Goal: Navigation & Orientation: Find specific page/section

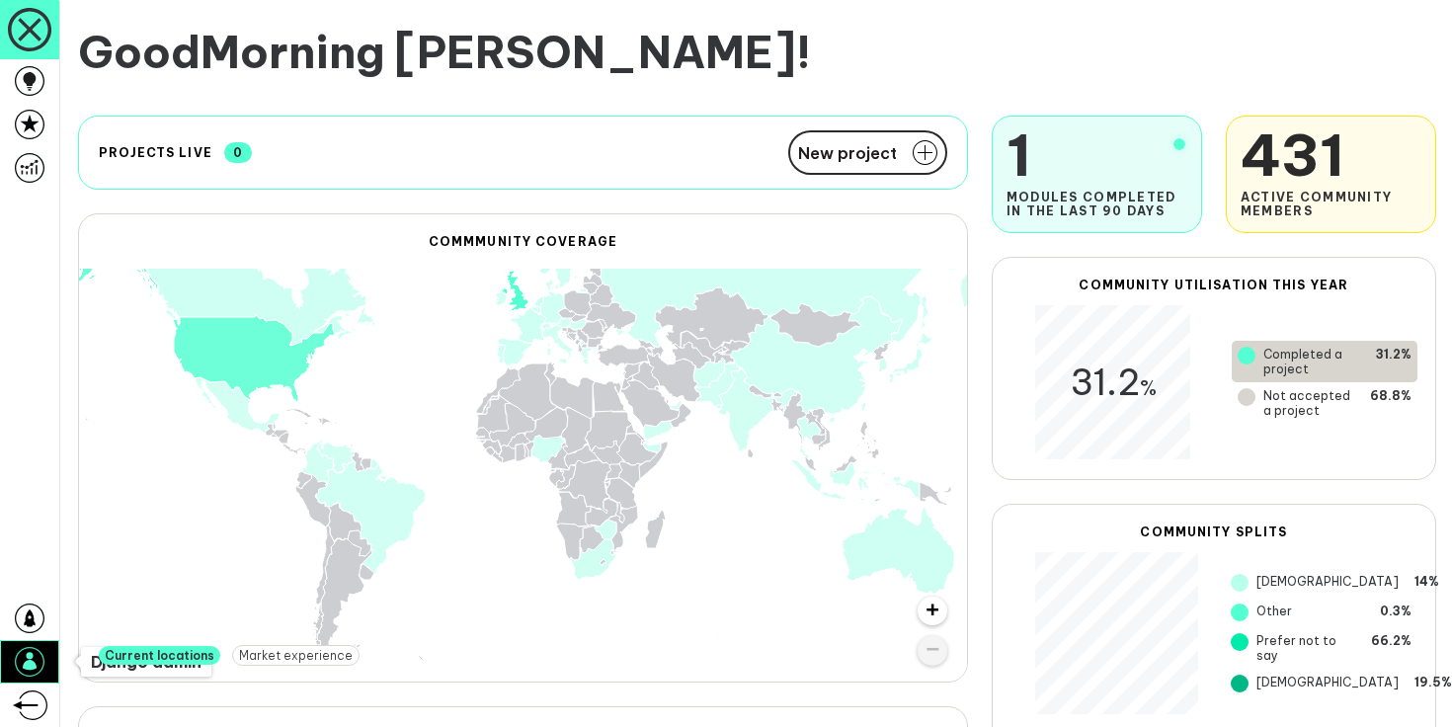
click at [27, 647] on icon at bounding box center [30, 662] width 30 height 30
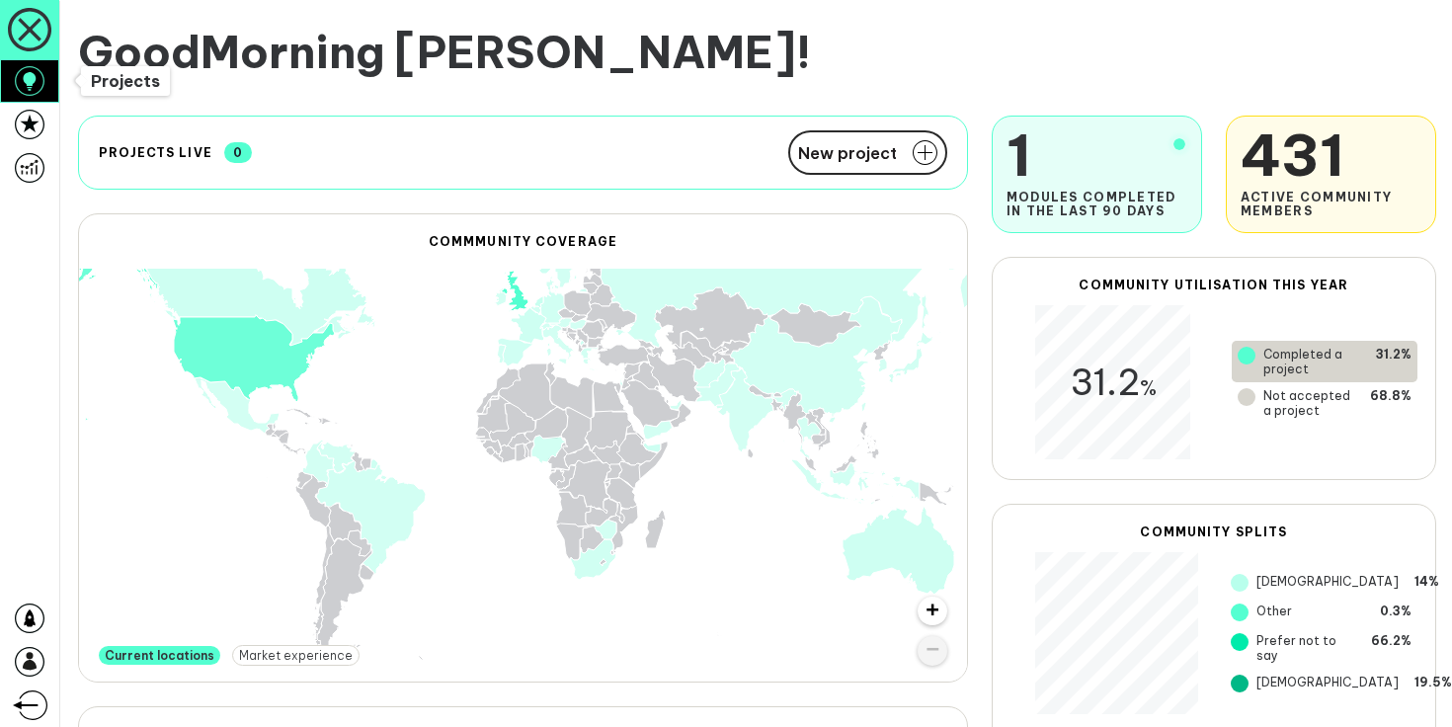
click at [39, 90] on icon at bounding box center [30, 81] width 30 height 30
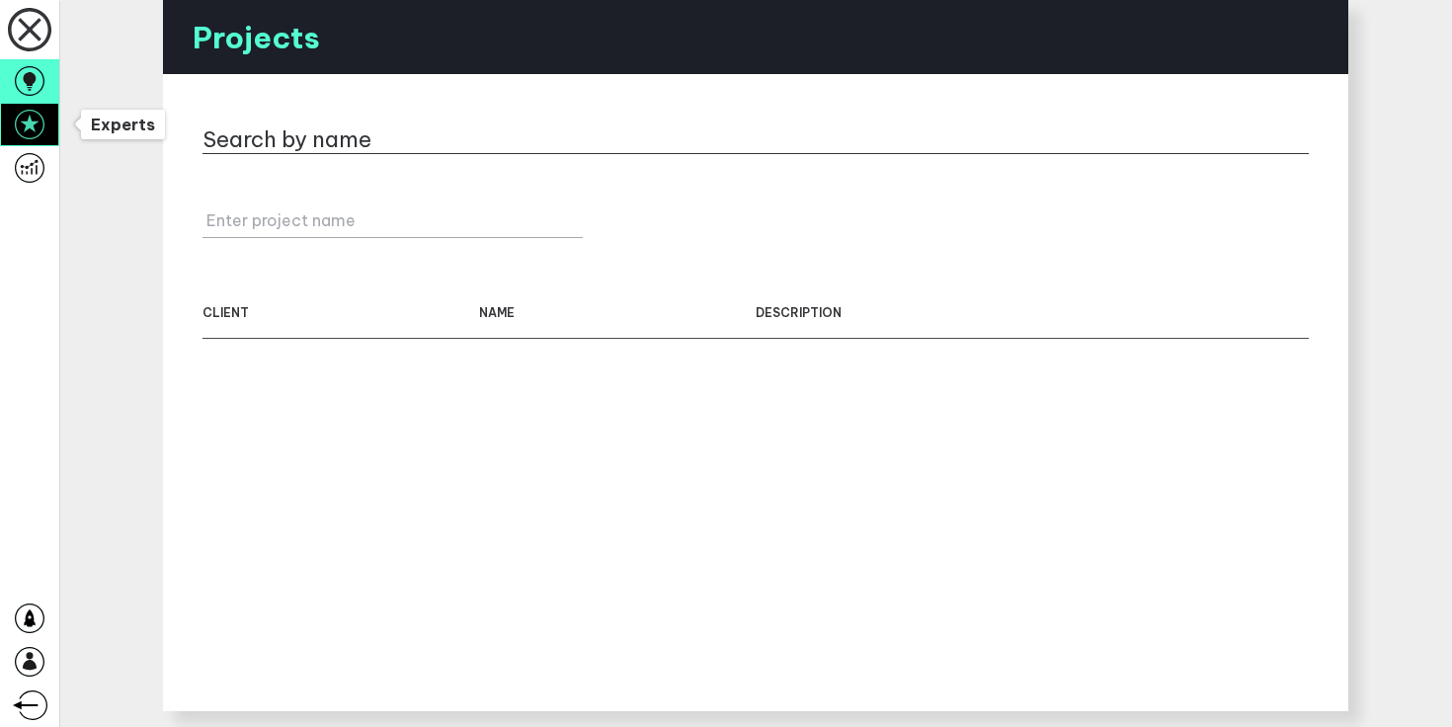
click at [24, 125] on icon at bounding box center [30, 125] width 30 height 30
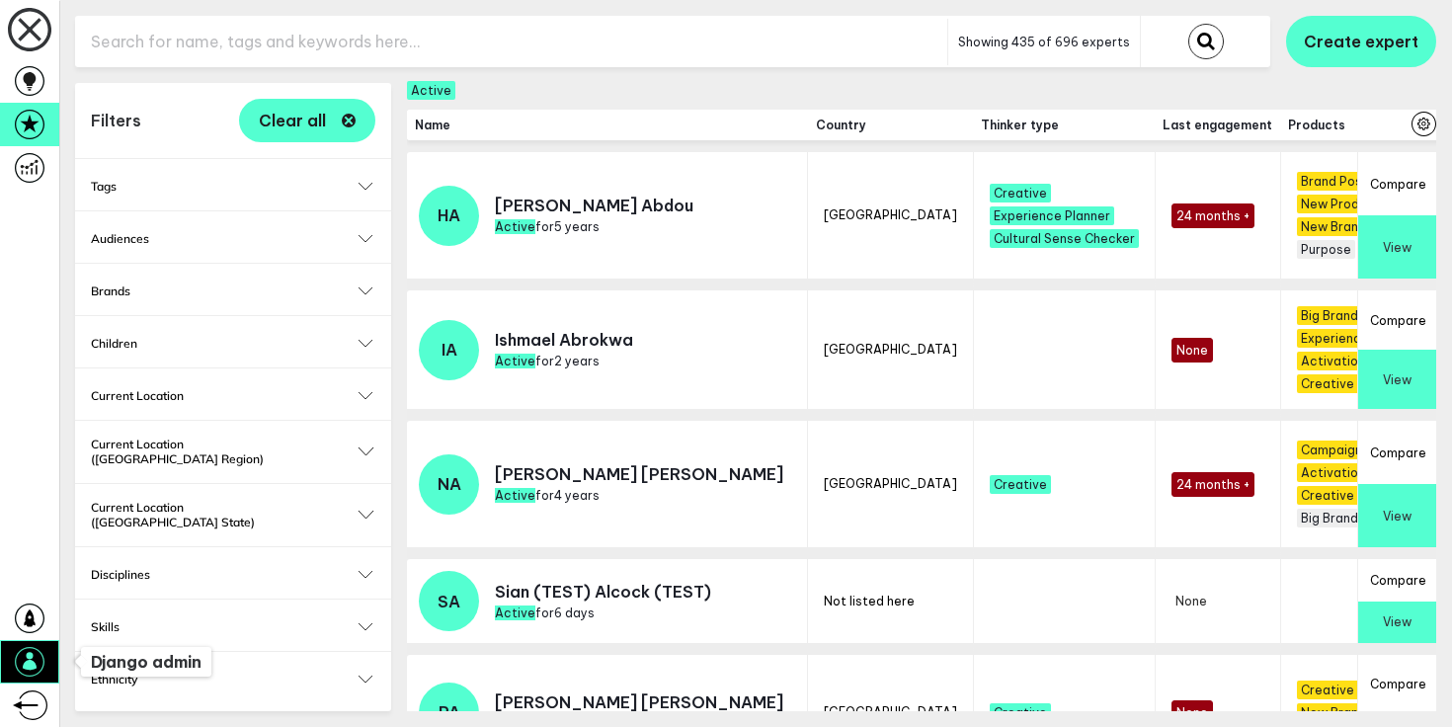
click at [40, 663] on icon at bounding box center [30, 662] width 30 height 30
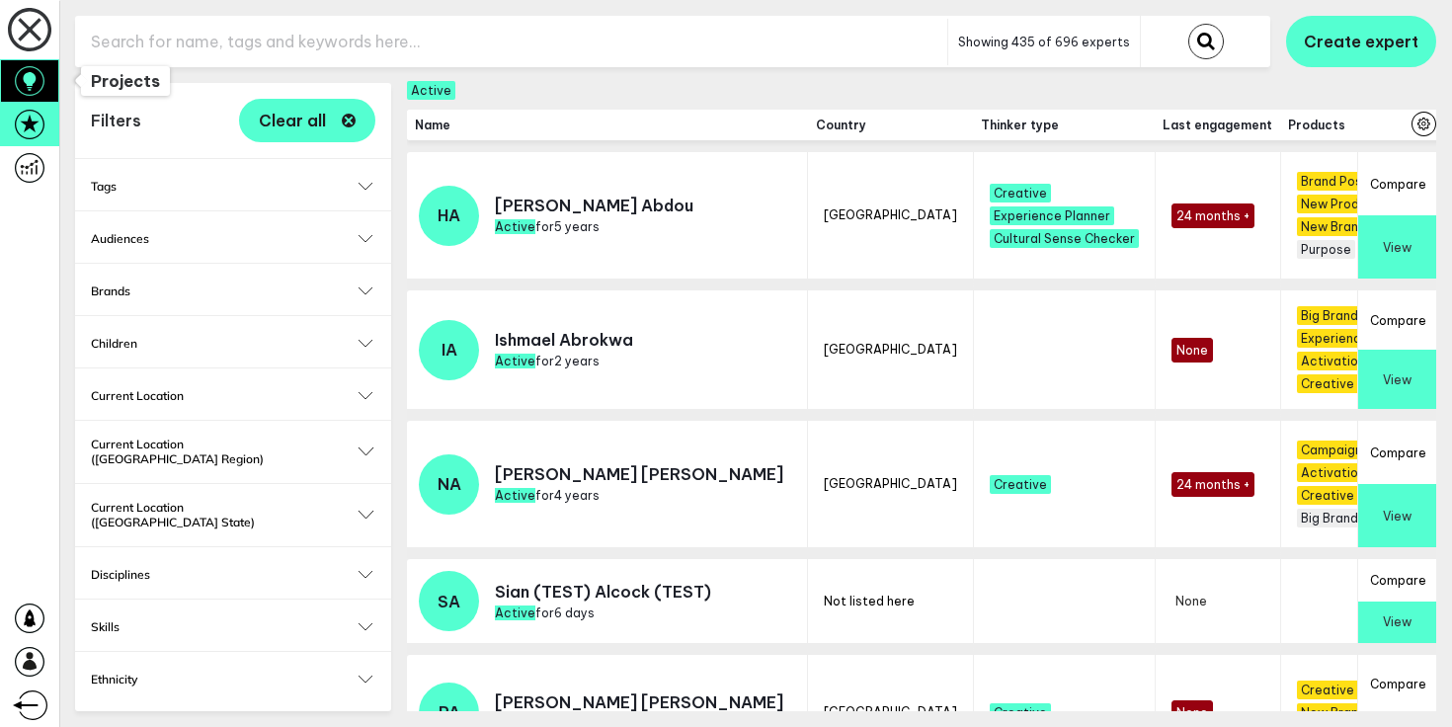
click at [14, 80] on link at bounding box center [29, 80] width 59 height 43
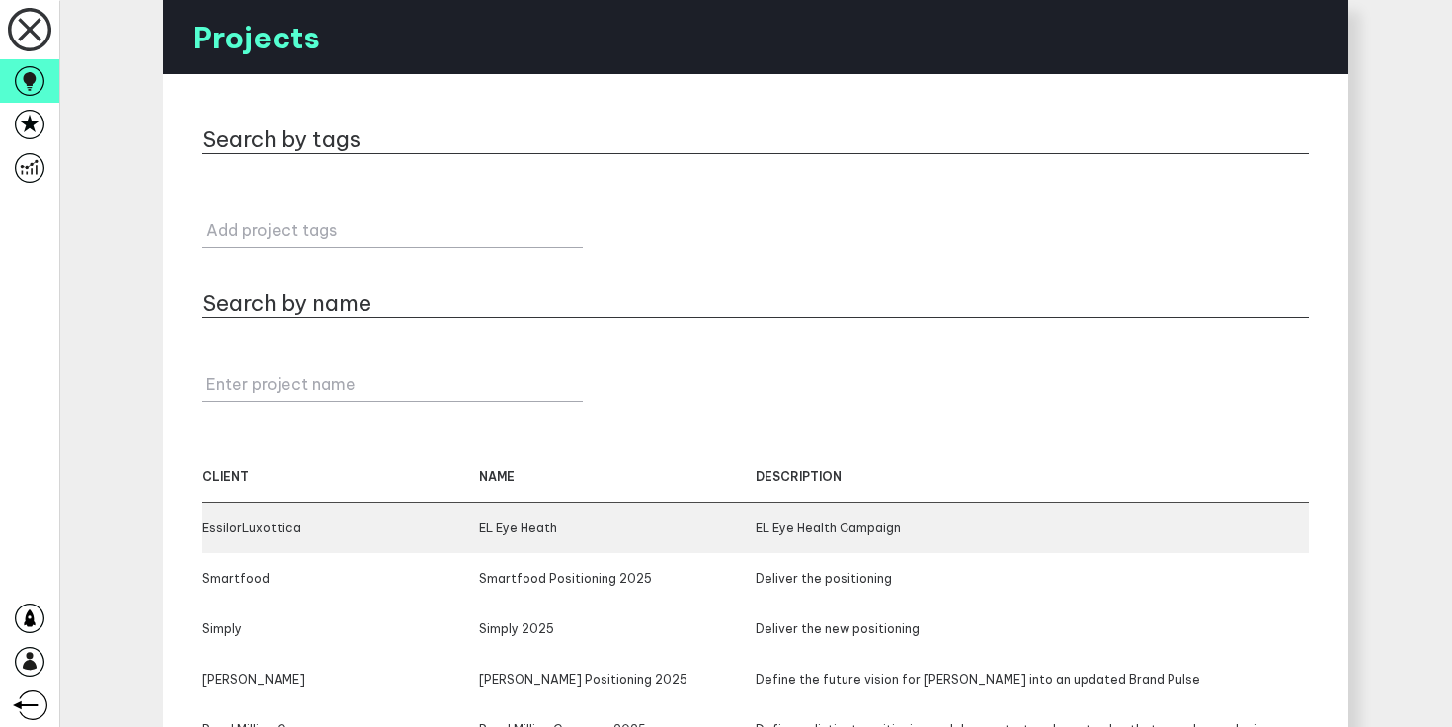
click at [877, 526] on div "EL Eye Health Campaign" at bounding box center [1032, 528] width 553 height 15
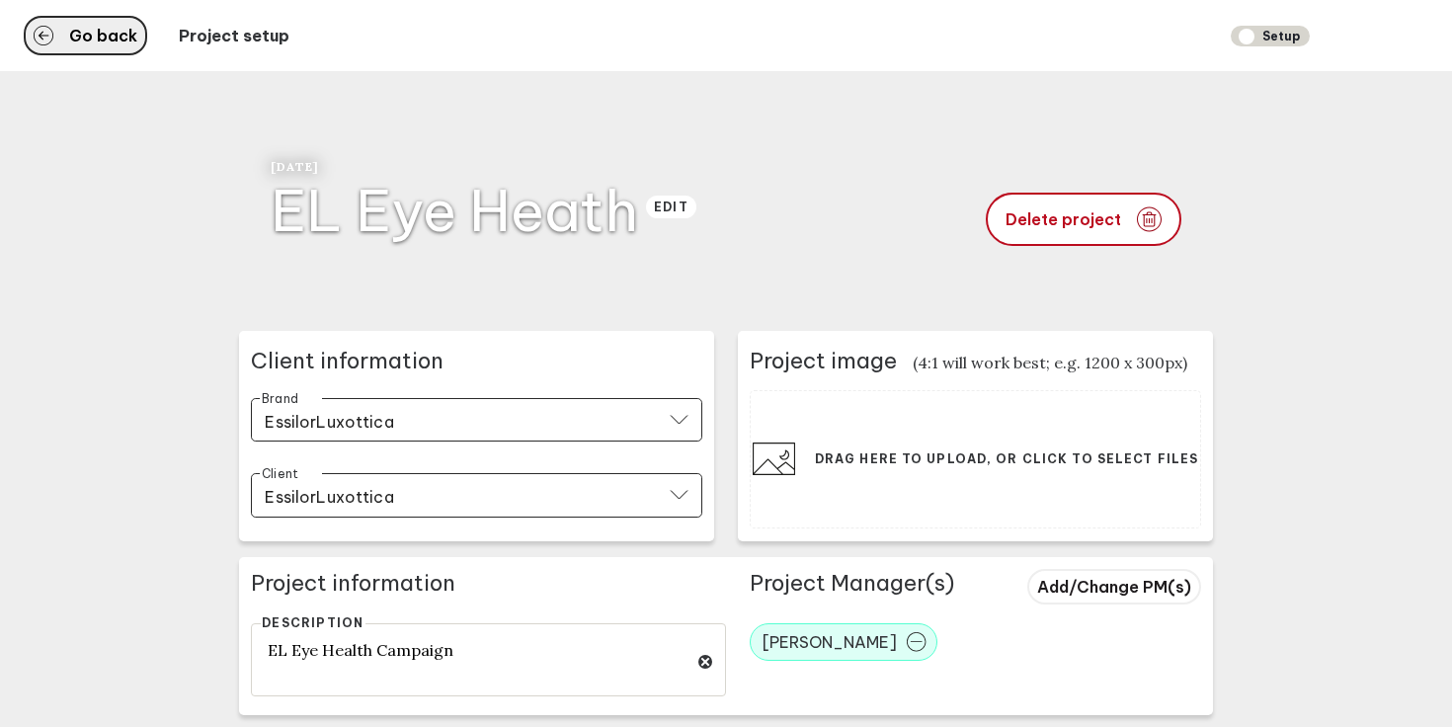
click at [65, 37] on button "Go back" at bounding box center [85, 36] width 123 height 40
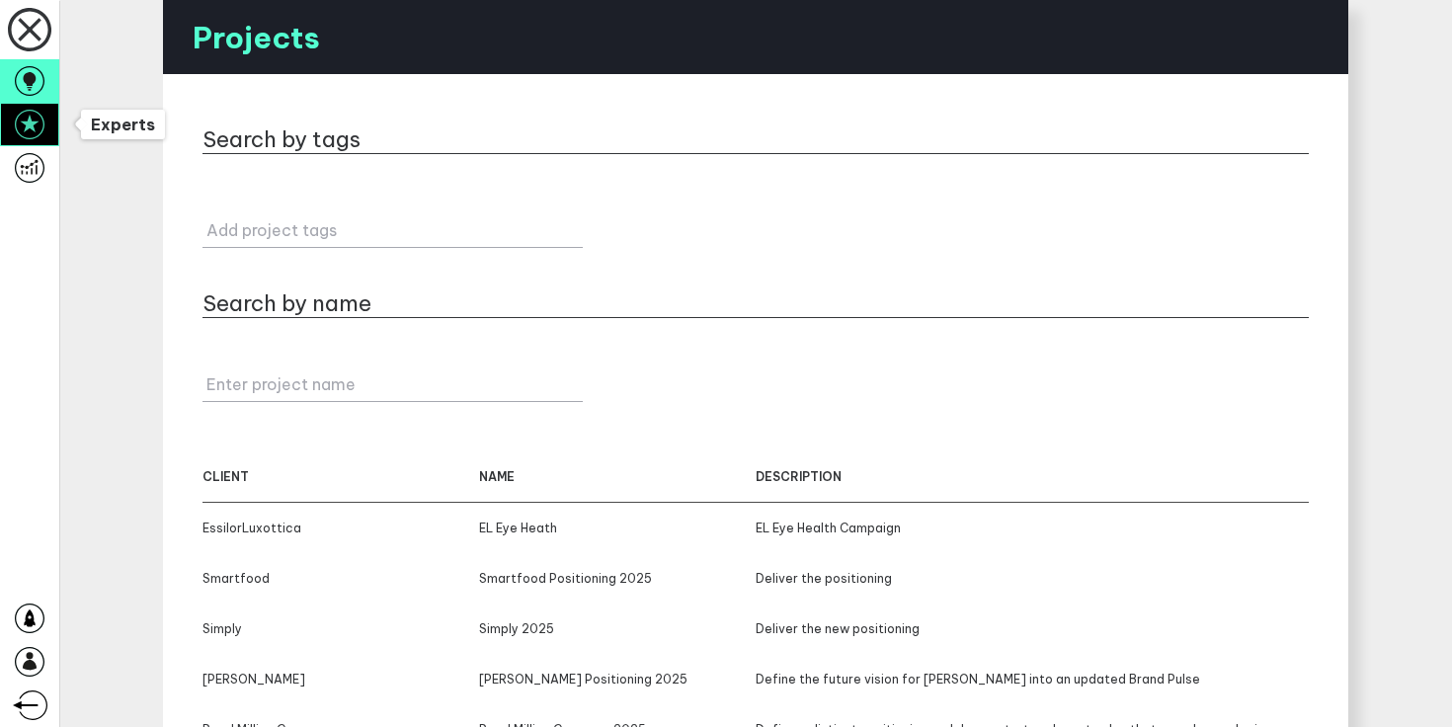
click at [28, 121] on icon at bounding box center [30, 125] width 30 height 30
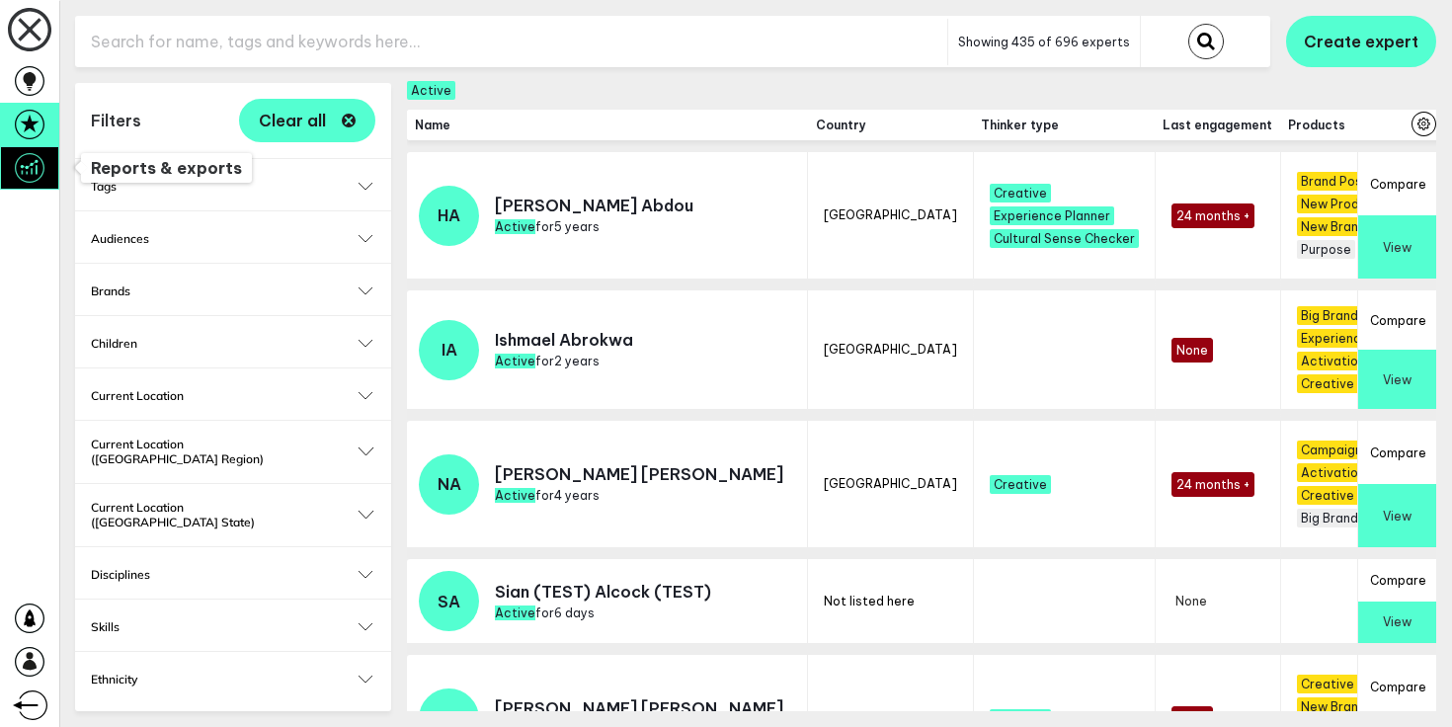
click at [35, 147] on link at bounding box center [29, 167] width 59 height 43
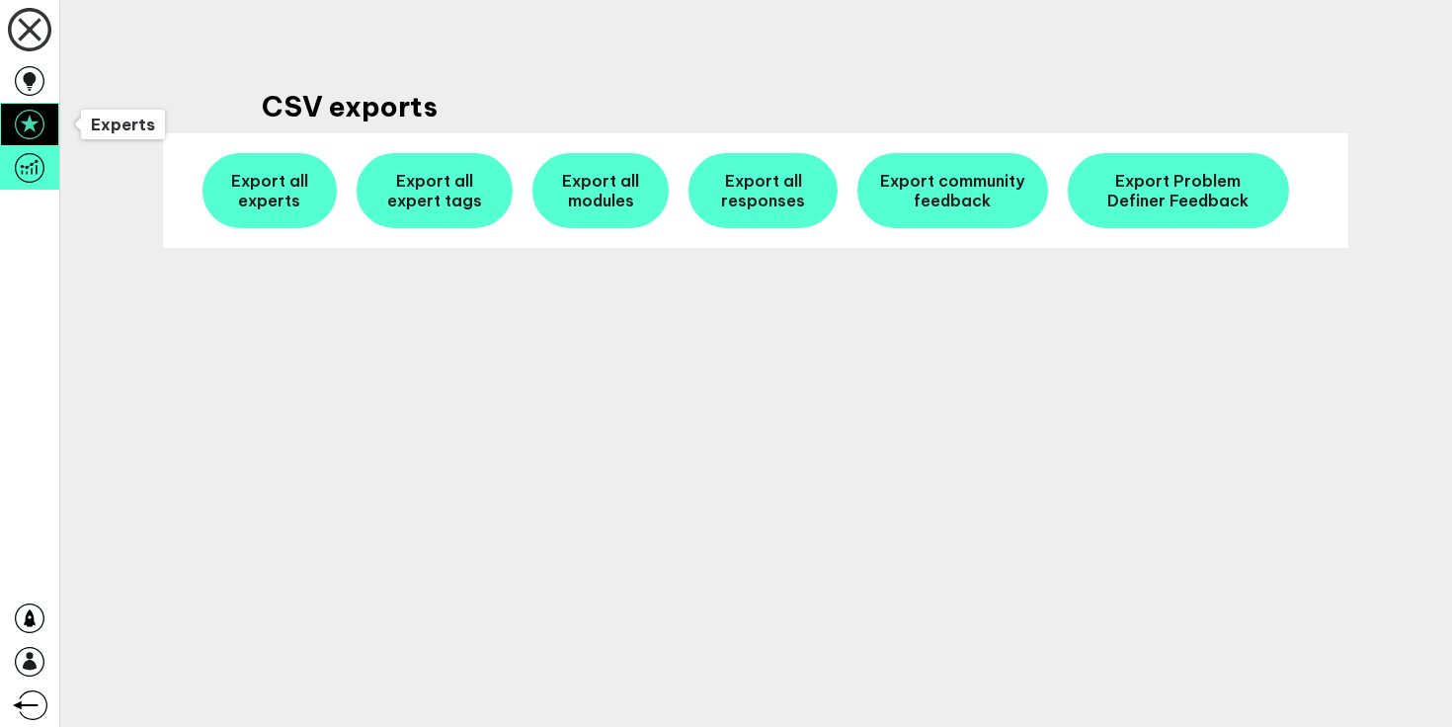
click at [39, 132] on icon at bounding box center [30, 125] width 30 height 30
